Goal: Check status: Check status

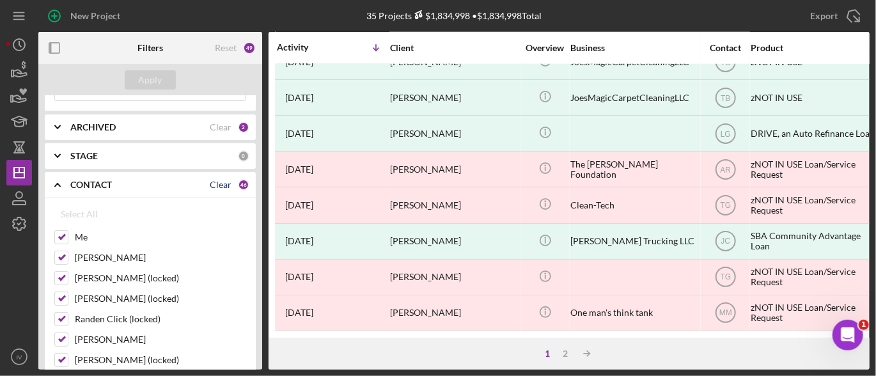
click at [222, 182] on div "Clear" at bounding box center [221, 185] width 22 height 10
checkbox input "false"
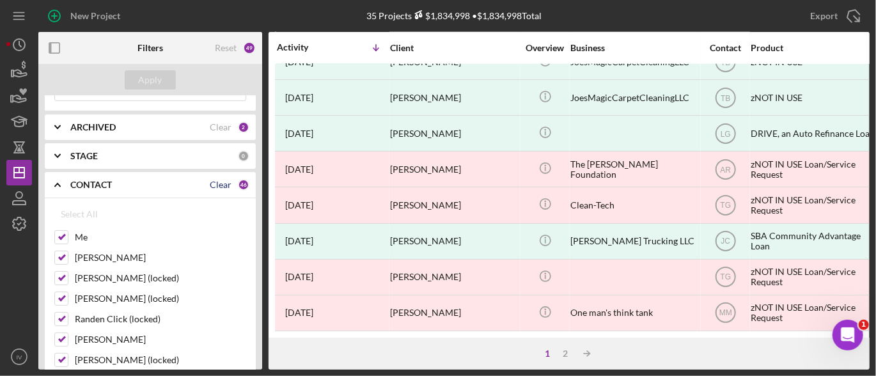
checkbox input "false"
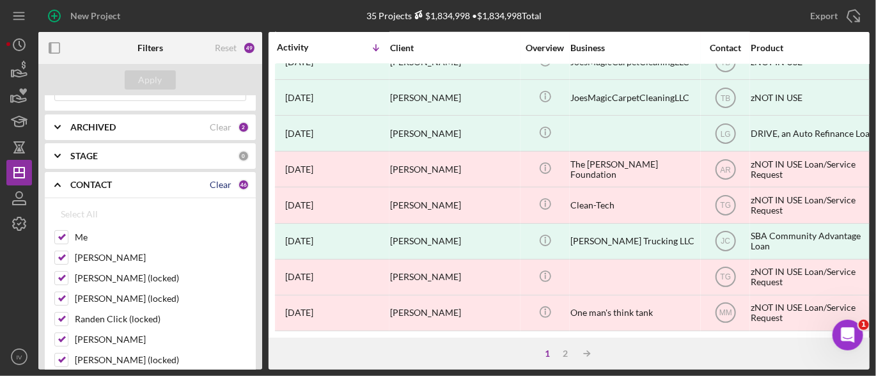
checkbox input "false"
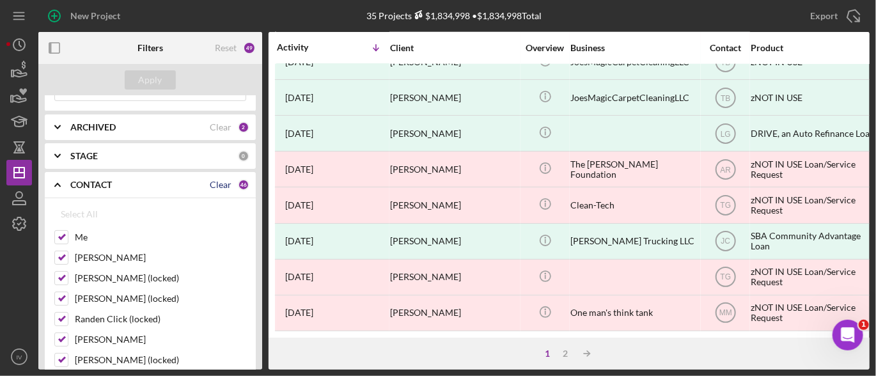
checkbox input "false"
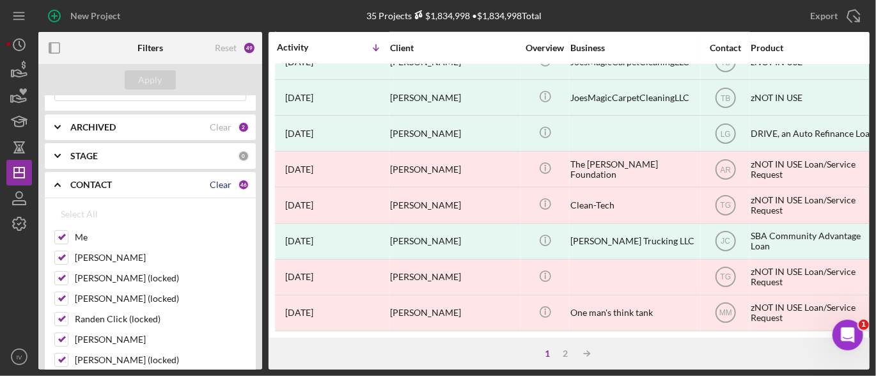
checkbox input "false"
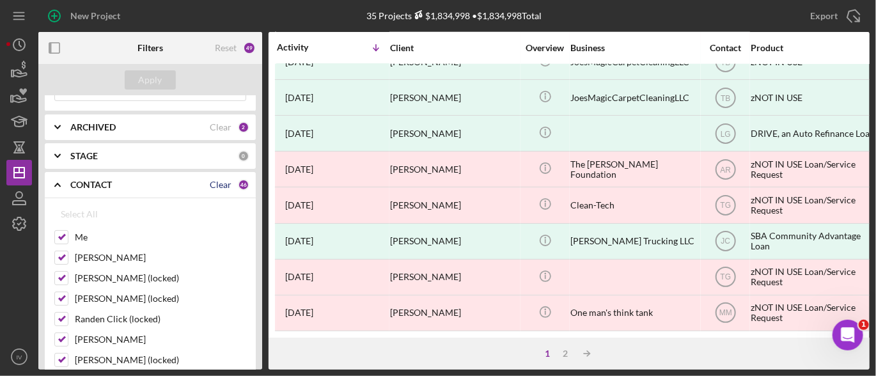
checkbox input "false"
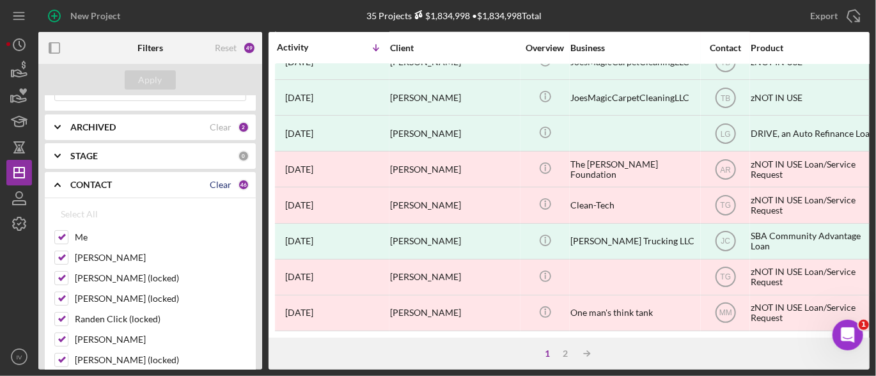
checkbox input "false"
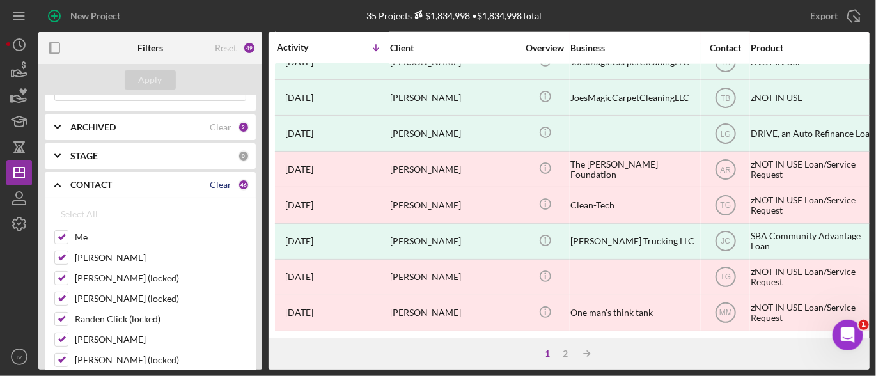
checkbox input "false"
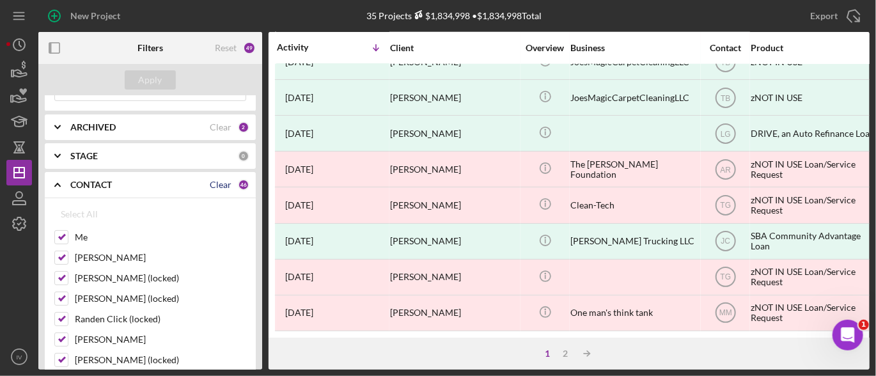
checkbox input "false"
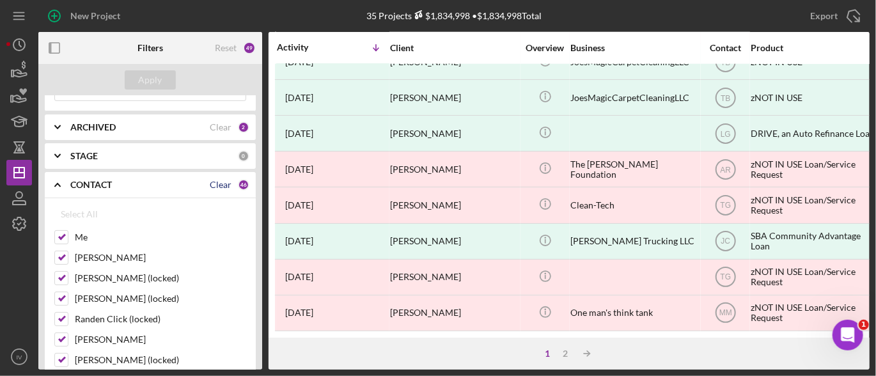
checkbox input "false"
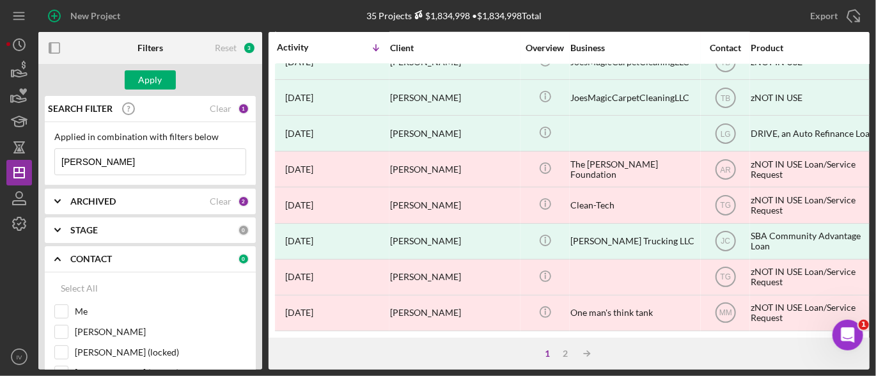
drag, startPoint x: 132, startPoint y: 159, endPoint x: 40, endPoint y: 160, distance: 92.7
click at [40, 160] on div "SEARCH FILTER Clear 1 Applied in combination with filters below [PERSON_NAME]/M…" at bounding box center [150, 233] width 224 height 274
paste input "[PERSON_NAME]"
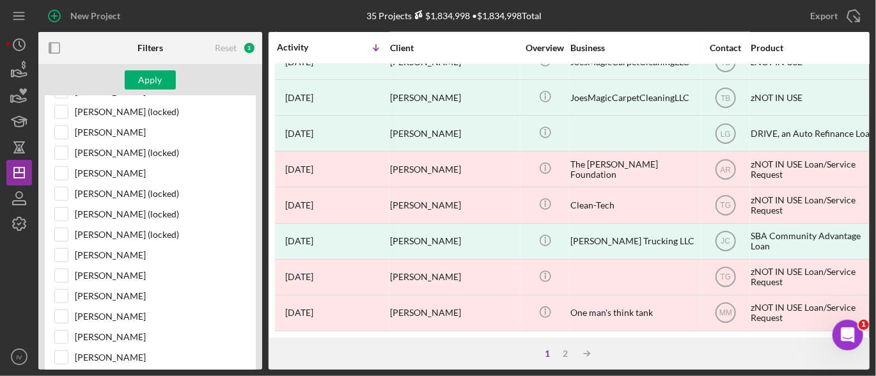
scroll to position [511, 0]
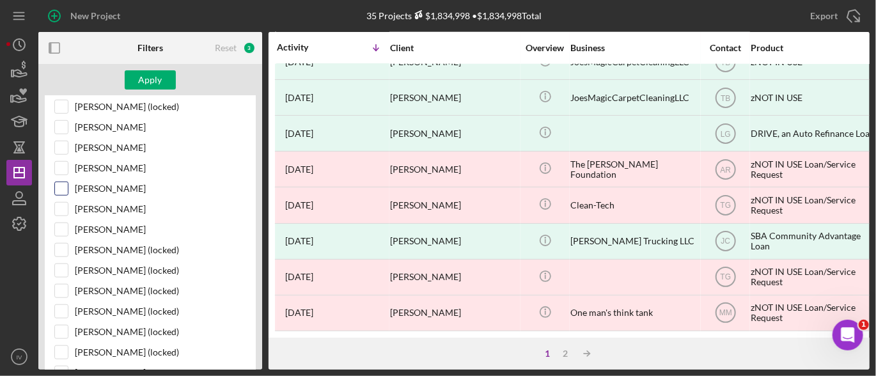
type input "[PERSON_NAME]"
click at [64, 183] on input "[PERSON_NAME]" at bounding box center [61, 188] width 13 height 13
checkbox input "true"
click at [164, 75] on button "Apply" at bounding box center [150, 79] width 51 height 19
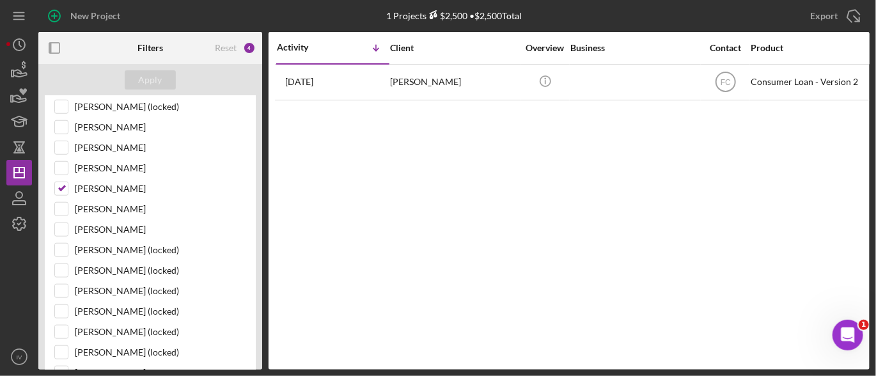
scroll to position [0, 0]
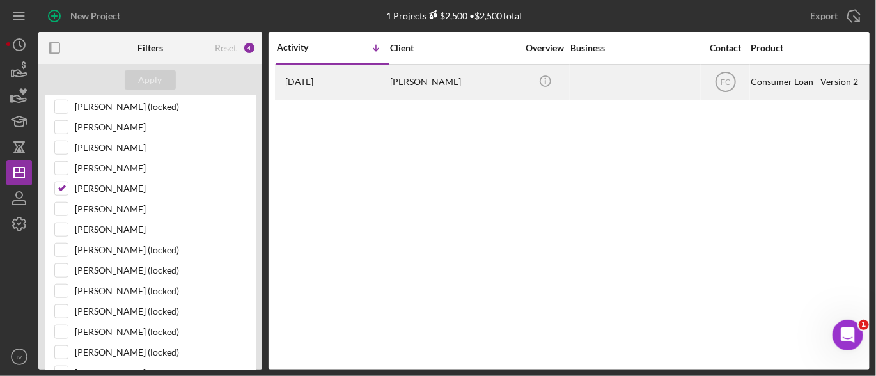
click at [406, 76] on div "[PERSON_NAME]" at bounding box center [454, 82] width 128 height 34
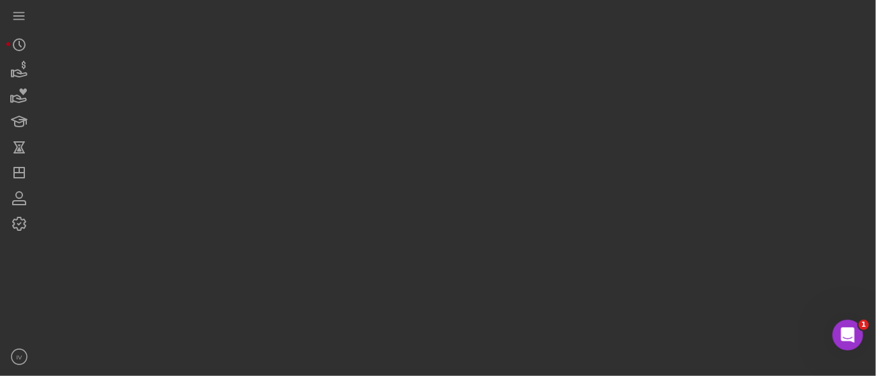
click at [406, 76] on div at bounding box center [453, 184] width 831 height 369
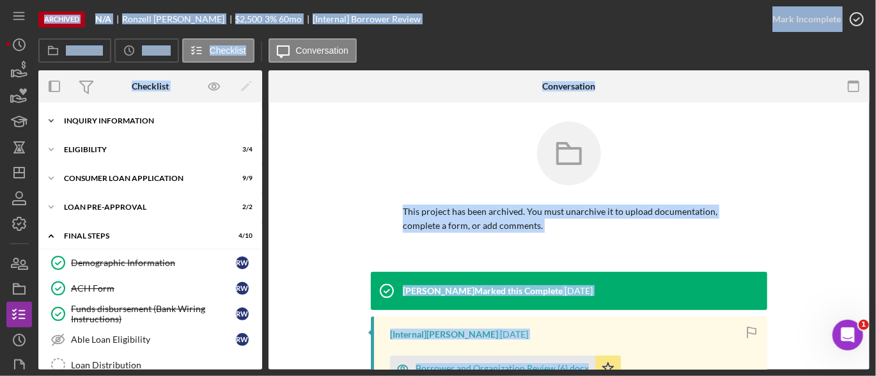
click at [67, 120] on div "Inquiry Information" at bounding box center [155, 121] width 182 height 8
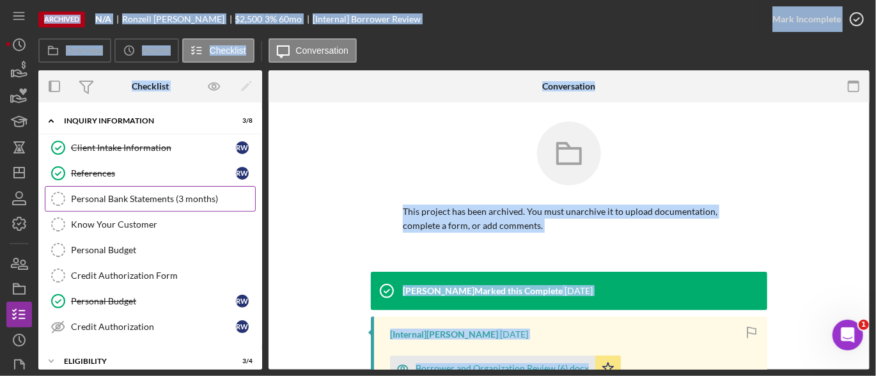
click at [199, 203] on div "Personal Bank Statements (3 months)" at bounding box center [163, 199] width 184 height 10
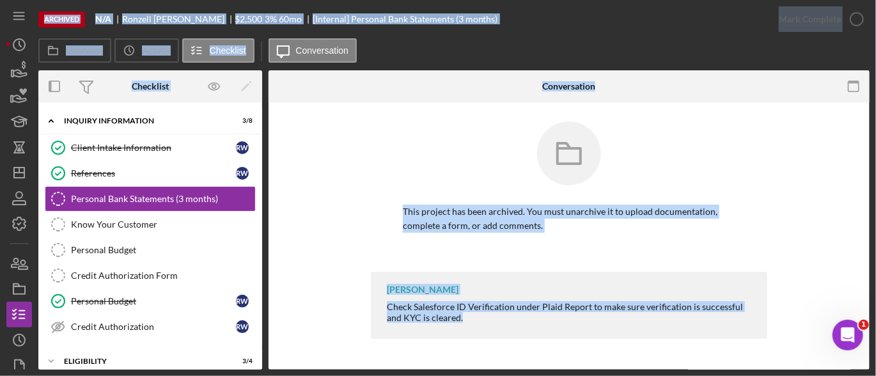
click at [826, 161] on div "This project has been archived. You must unarchive it to upload documentation, …" at bounding box center [569, 196] width 562 height 150
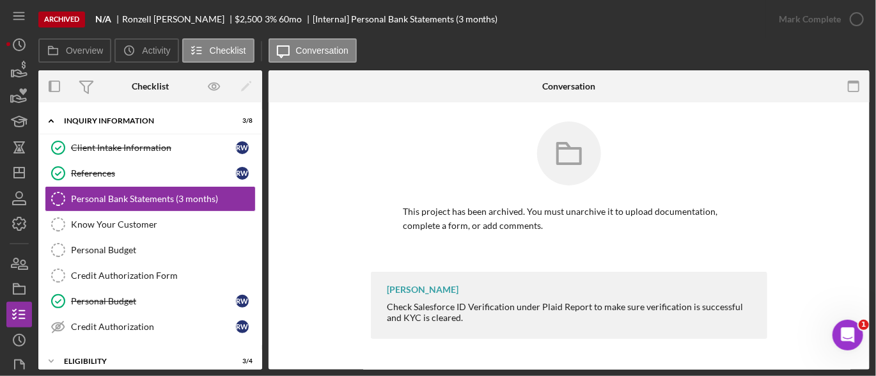
drag, startPoint x: 782, startPoint y: 102, endPoint x: 787, endPoint y: 108, distance: 8.6
click at [782, 102] on div "This project has been archived. You must unarchive it to upload documentation, …" at bounding box center [568, 233] width 601 height 262
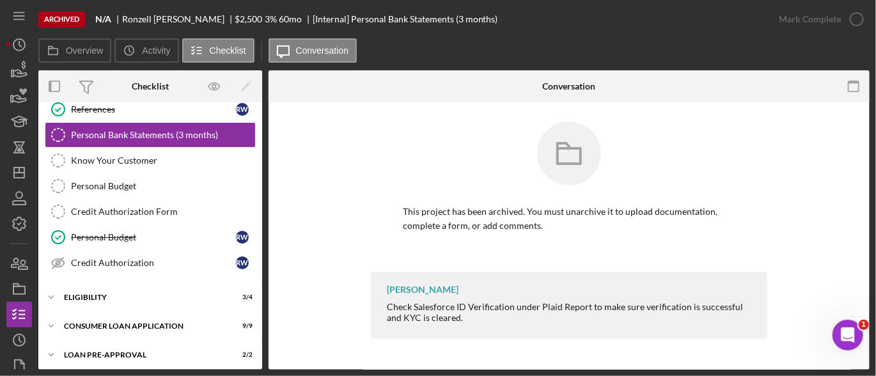
scroll to position [192, 0]
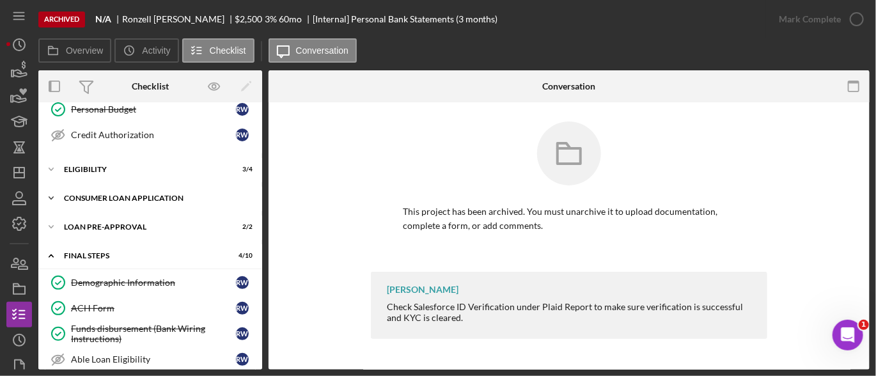
click at [137, 201] on div "Icon/Expander Consumer Loan Application 9 / 9" at bounding box center [150, 198] width 224 height 26
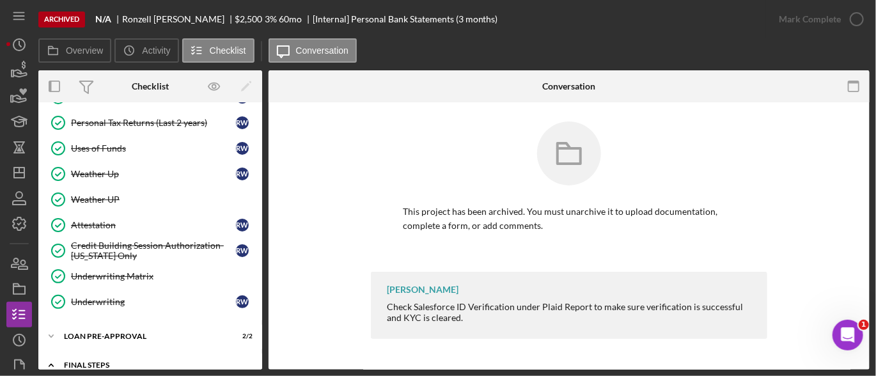
scroll to position [256, 0]
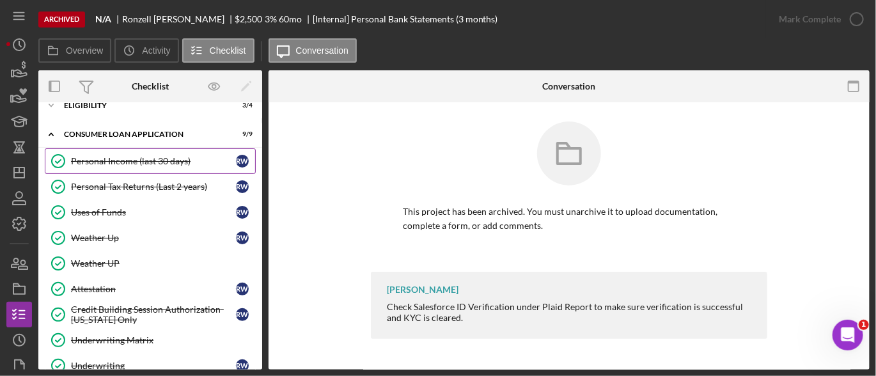
click at [126, 158] on div "Personal Income (last 30 days)" at bounding box center [153, 161] width 165 height 10
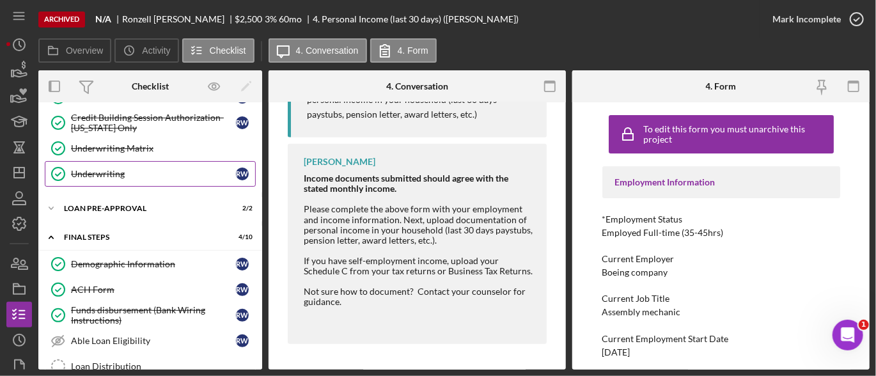
scroll to position [511, 0]
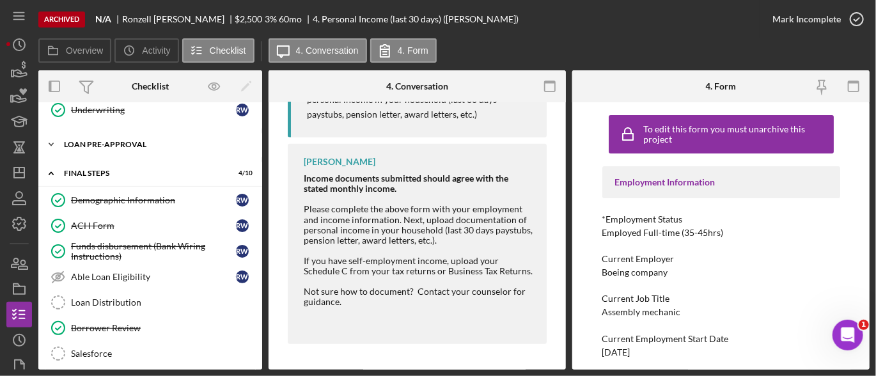
click at [112, 134] on div "Icon/Expander Loan Pre-Approval 2 / 2" at bounding box center [150, 145] width 224 height 26
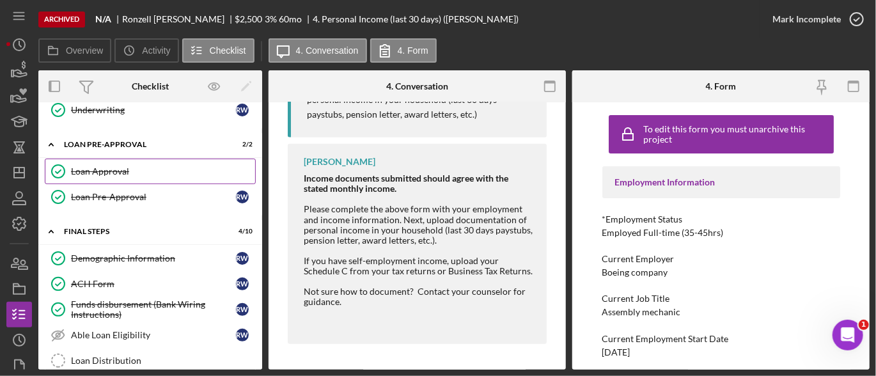
click at [113, 168] on div "Loan Approval" at bounding box center [163, 171] width 184 height 10
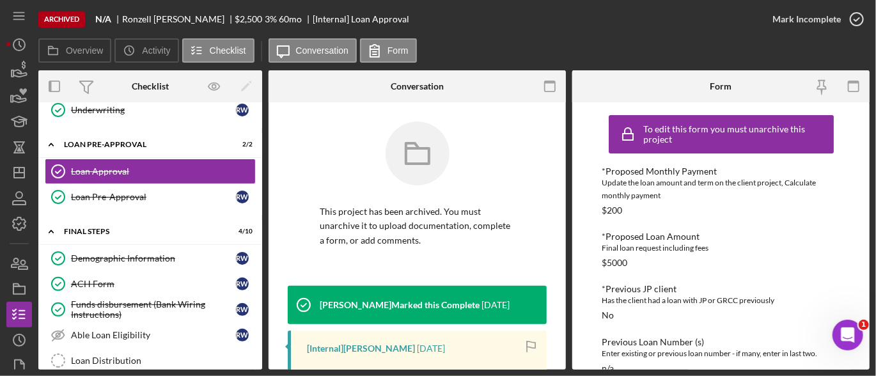
scroll to position [192, 0]
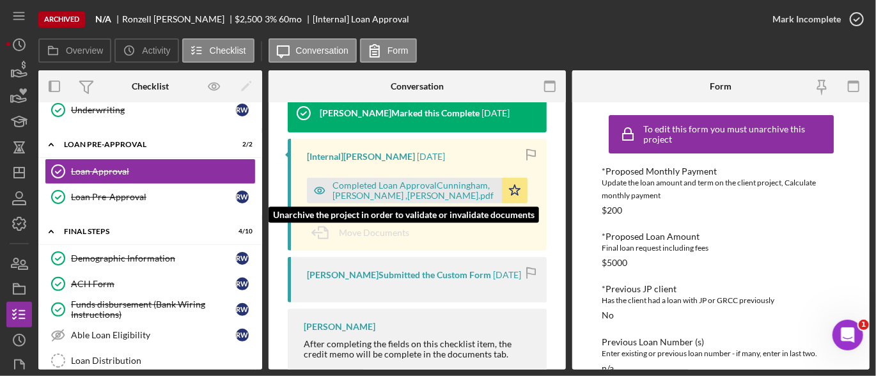
click at [421, 187] on div "Completed Loan ApprovalCunningham, [PERSON_NAME] ,[PERSON_NAME].pdf" at bounding box center [413, 190] width 163 height 20
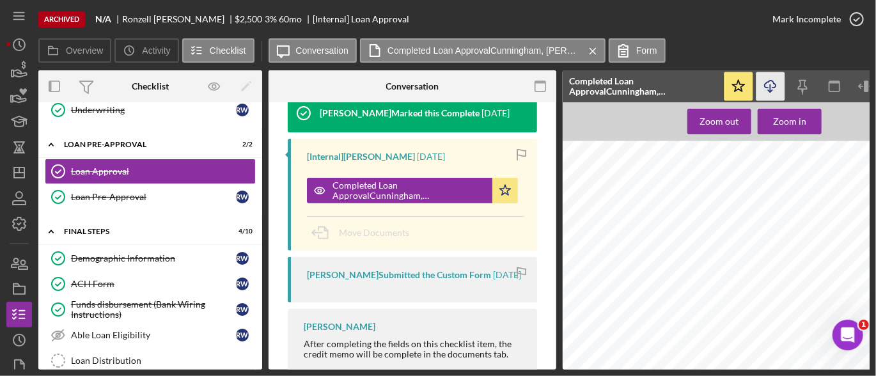
click at [767, 86] on icon "Icon/Download" at bounding box center [770, 86] width 29 height 29
